Goal: Check status

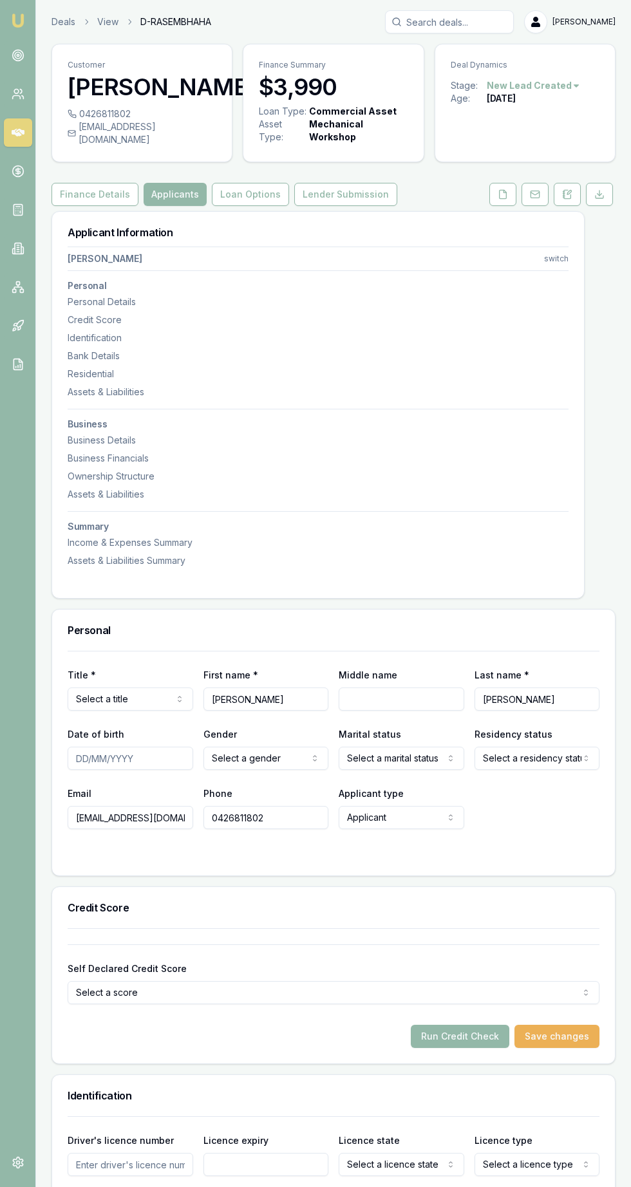
click at [17, 133] on icon at bounding box center [18, 133] width 13 height 8
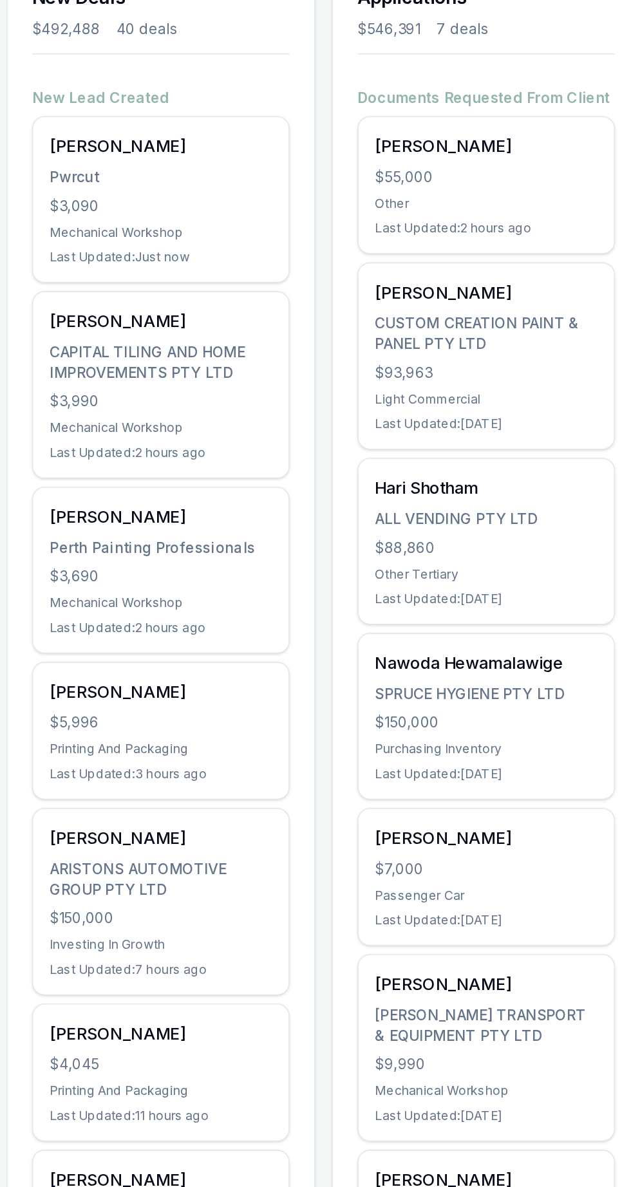
scroll to position [1, 0]
click at [98, 315] on div "[PERSON_NAME] Pwrcut $3,090 Mechanical Workshop Last Updated: Just now" at bounding box center [148, 339] width 160 height 103
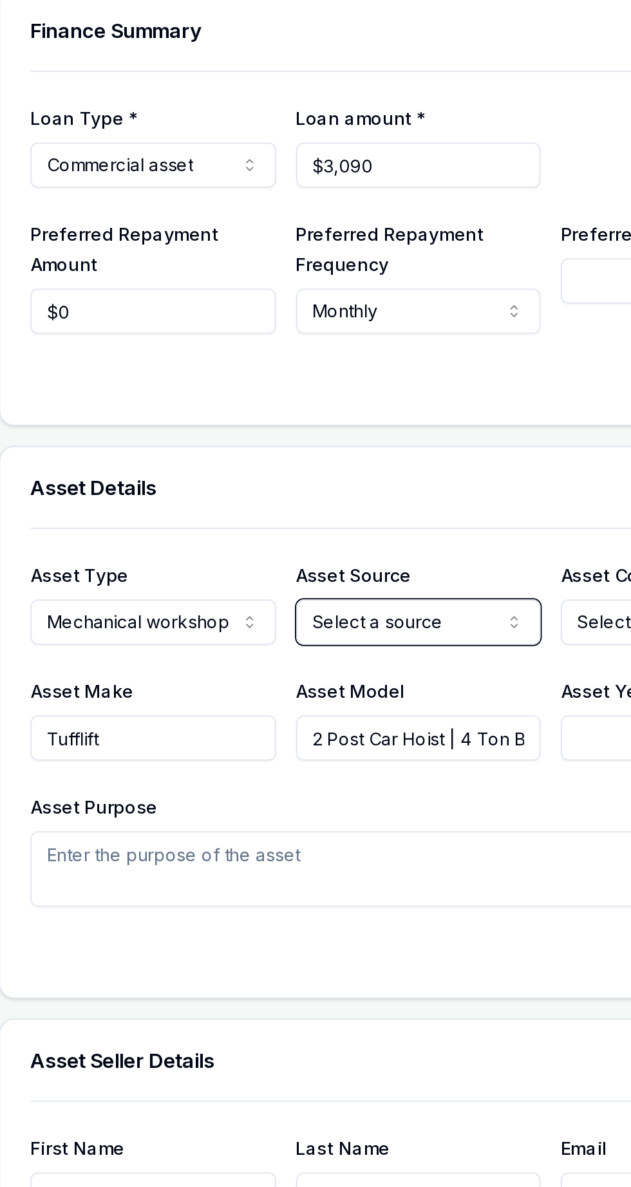
scroll to position [276, 0]
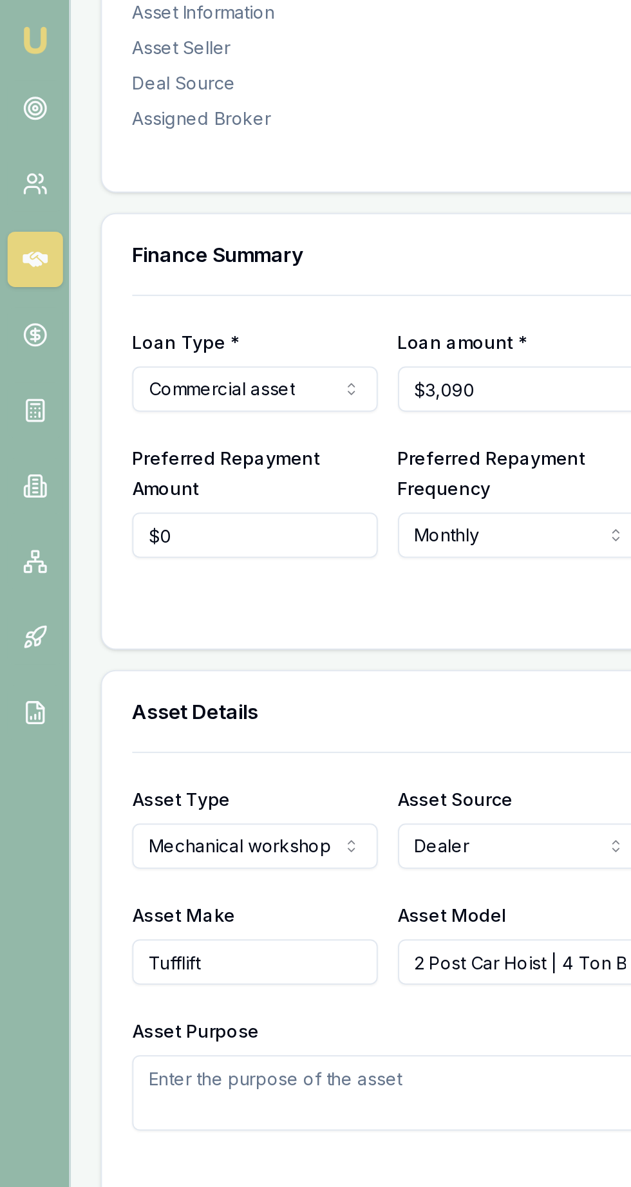
click at [272, 350] on div "Finance Summary Loan Type * Commercial asset Consumer loan Consumer asset Comme…" at bounding box center [334, 728] width 564 height 1238
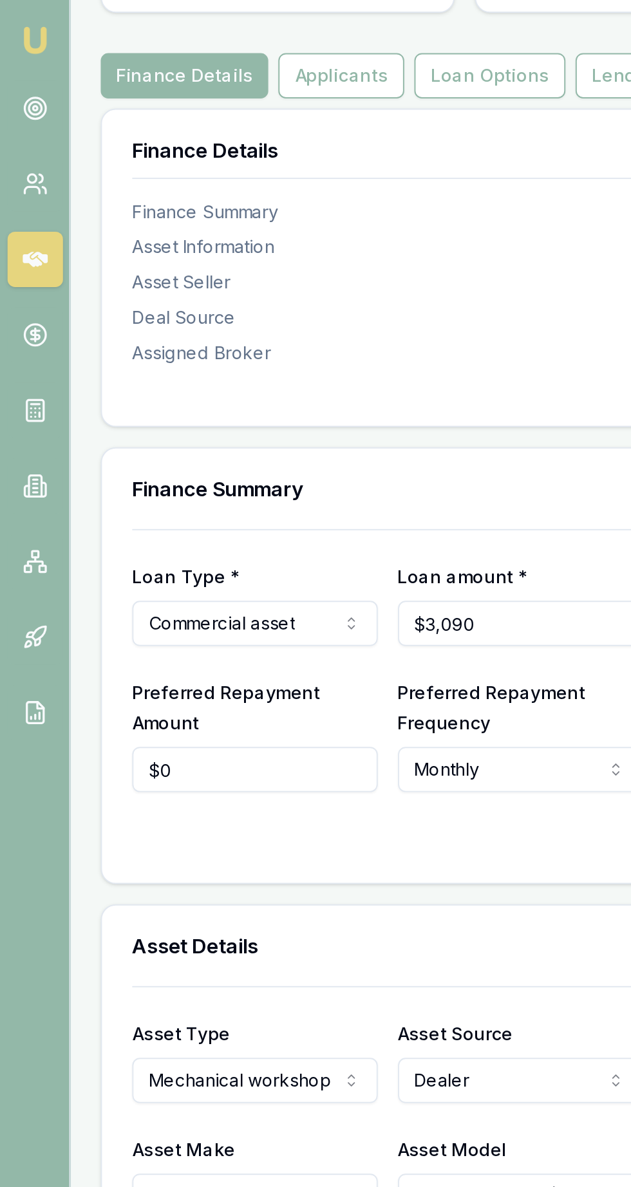
scroll to position [0, 0]
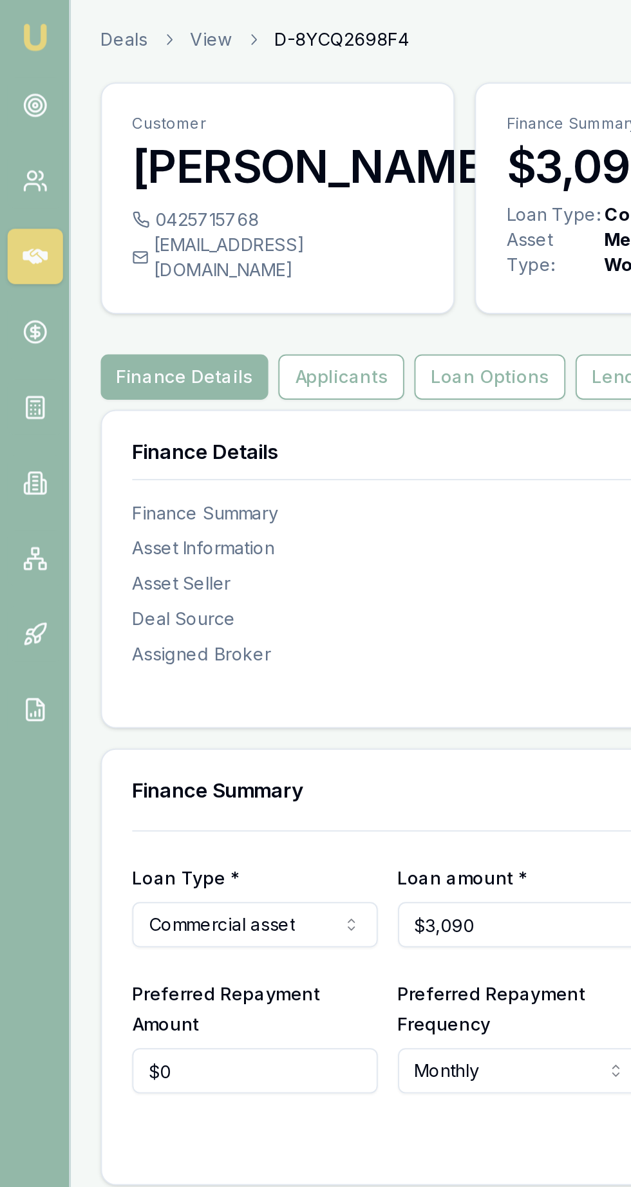
click at [179, 206] on button "Applicants" at bounding box center [174, 194] width 64 height 23
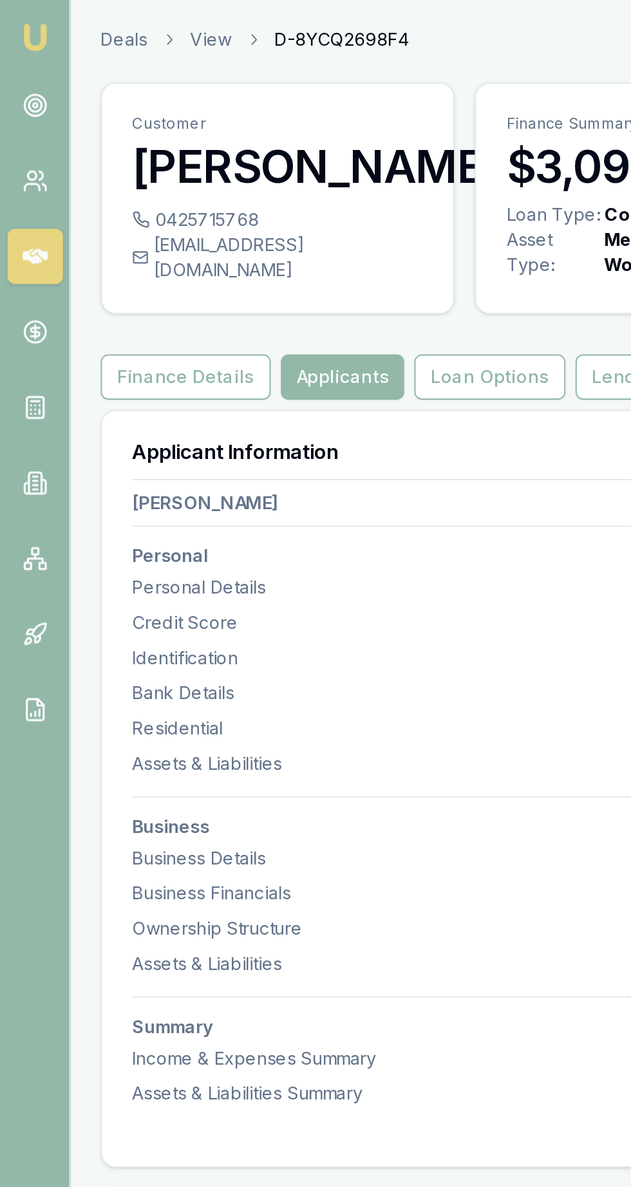
click at [126, 447] on div "Business Details" at bounding box center [318, 440] width 501 height 13
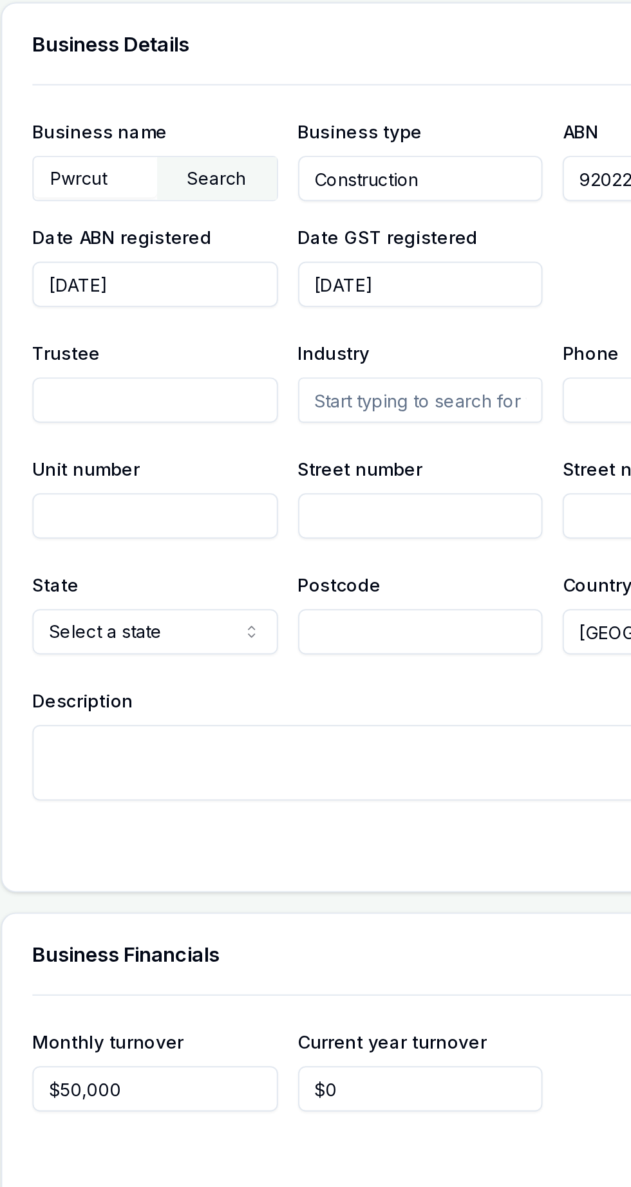
scroll to position [1397, 0]
